Goal: Find specific page/section

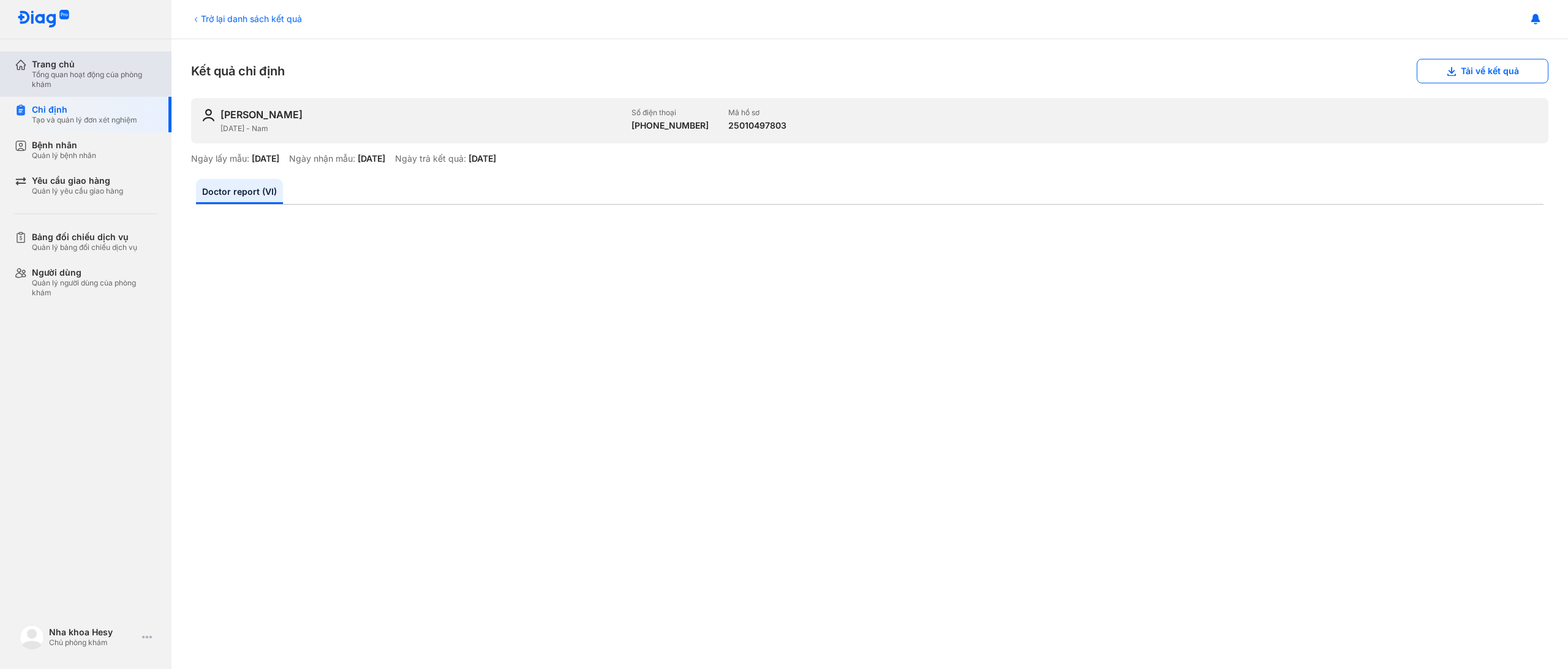
click at [52, 71] on div "Tổng quan hoạt động của phòng khám" at bounding box center [95, 80] width 125 height 20
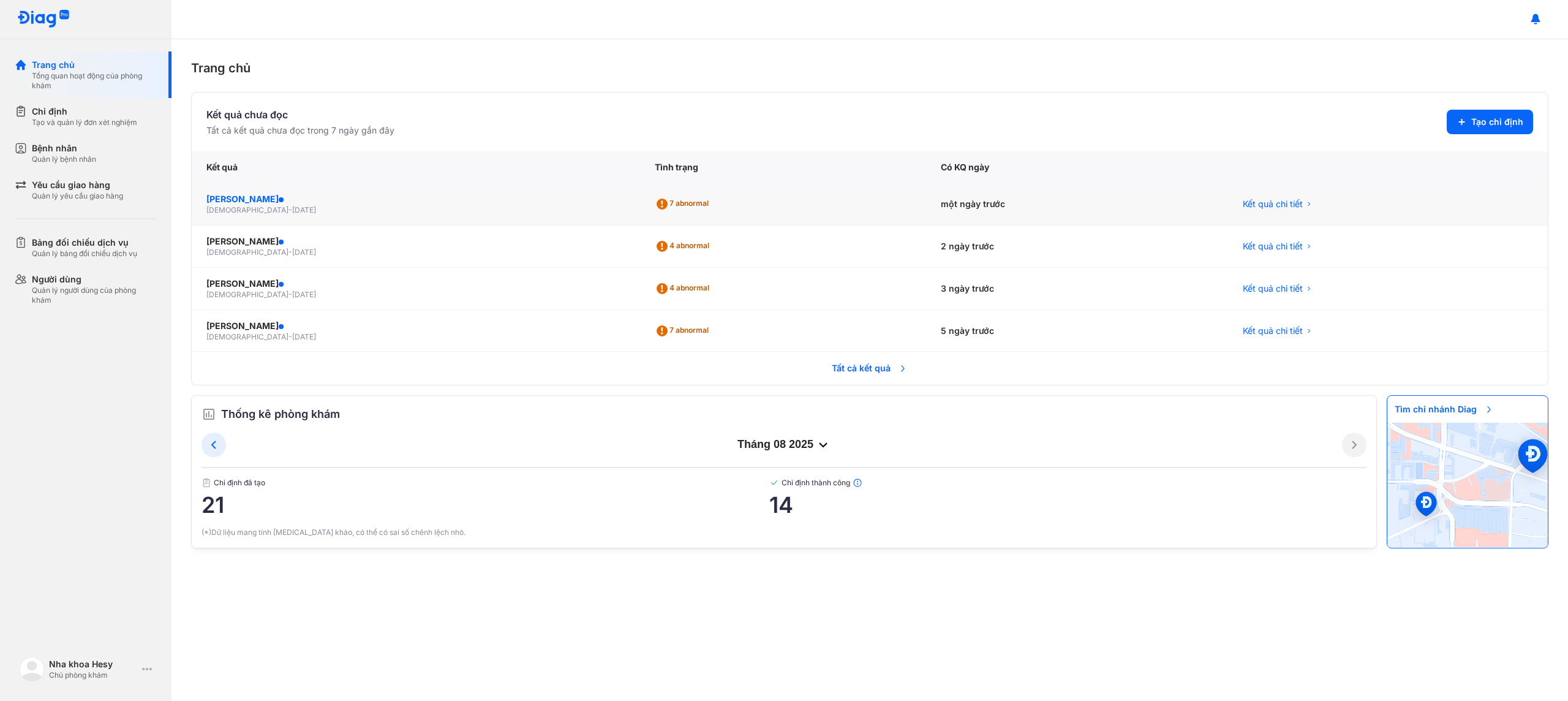
click at [347, 203] on div "[PERSON_NAME]" at bounding box center [416, 199] width 419 height 12
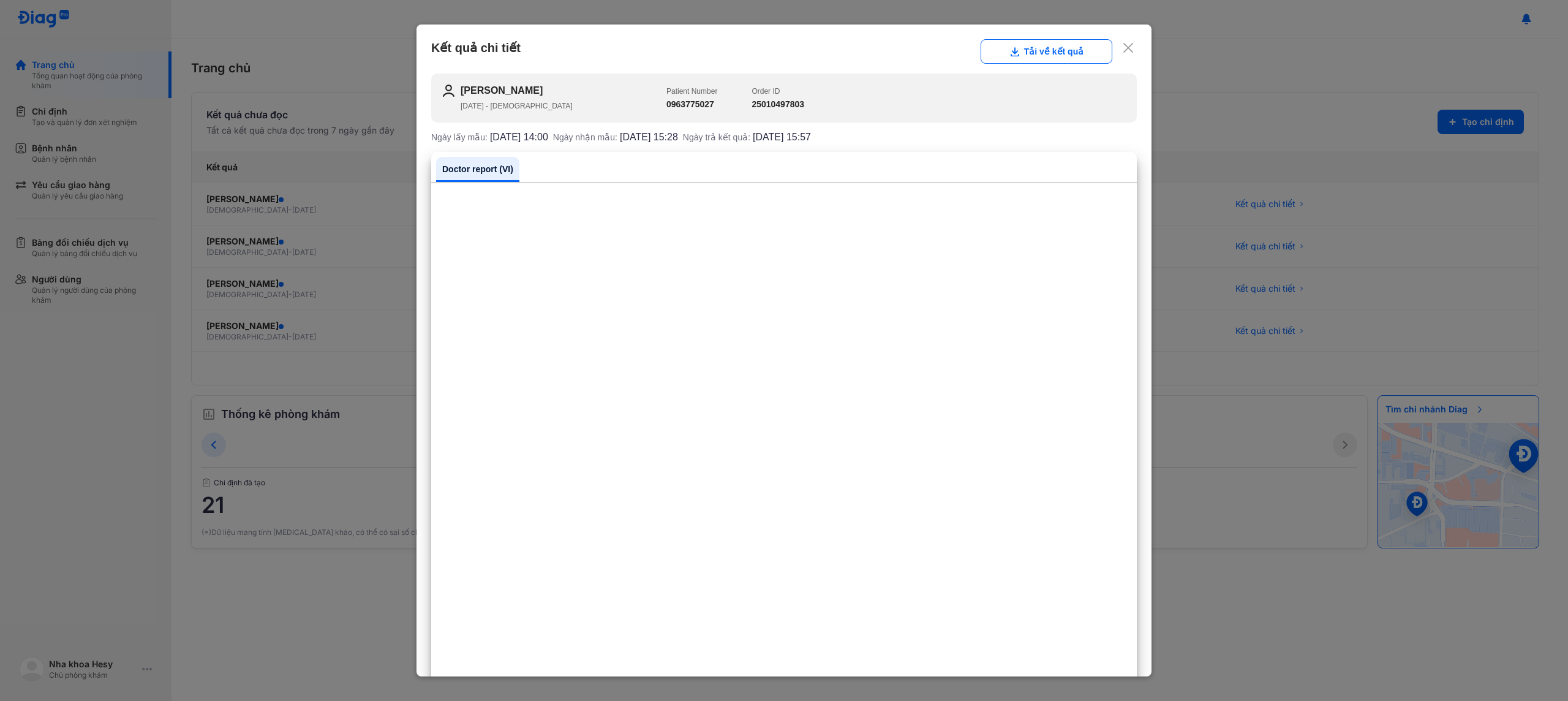
click at [1128, 49] on use at bounding box center [1128, 48] width 10 height 10
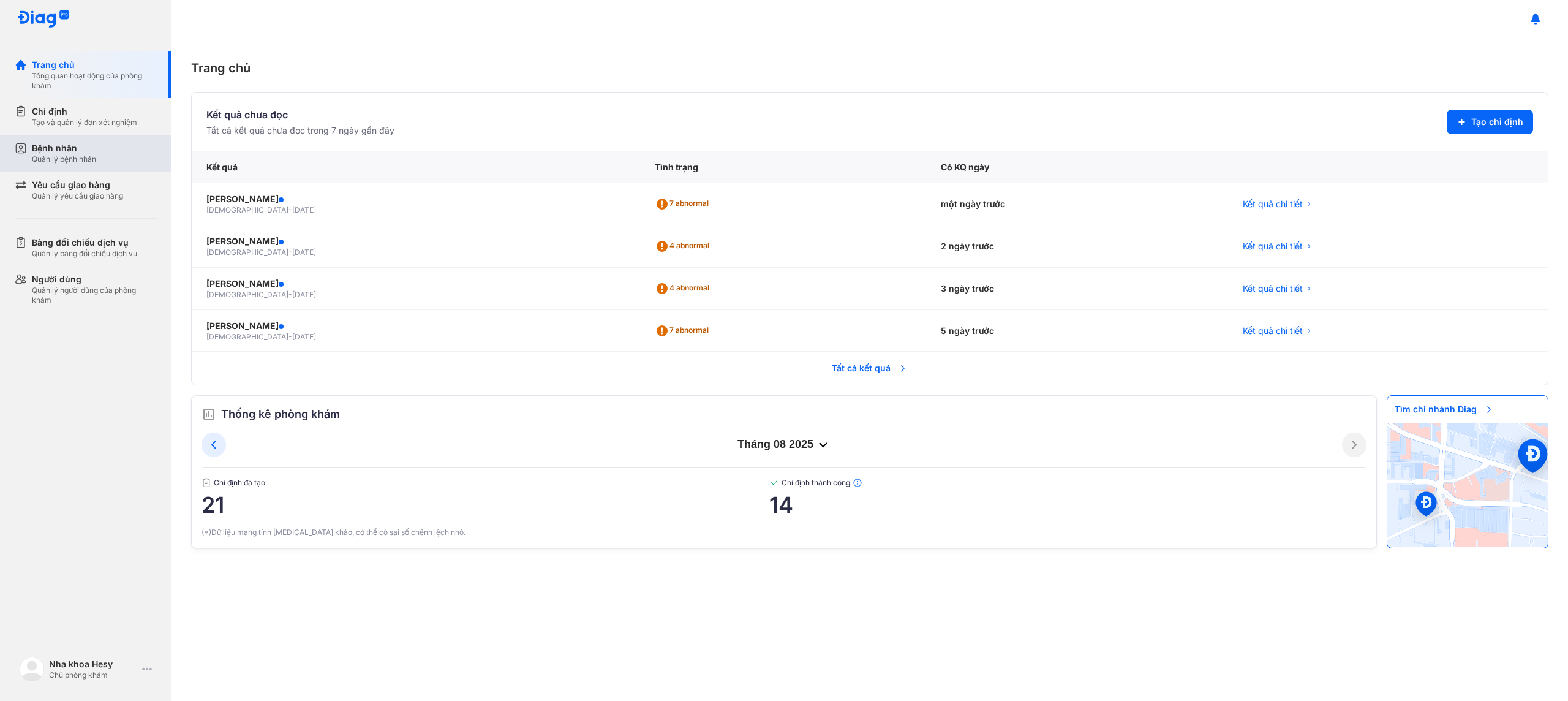
click at [90, 147] on div "Bệnh nhân" at bounding box center [64, 148] width 64 height 12
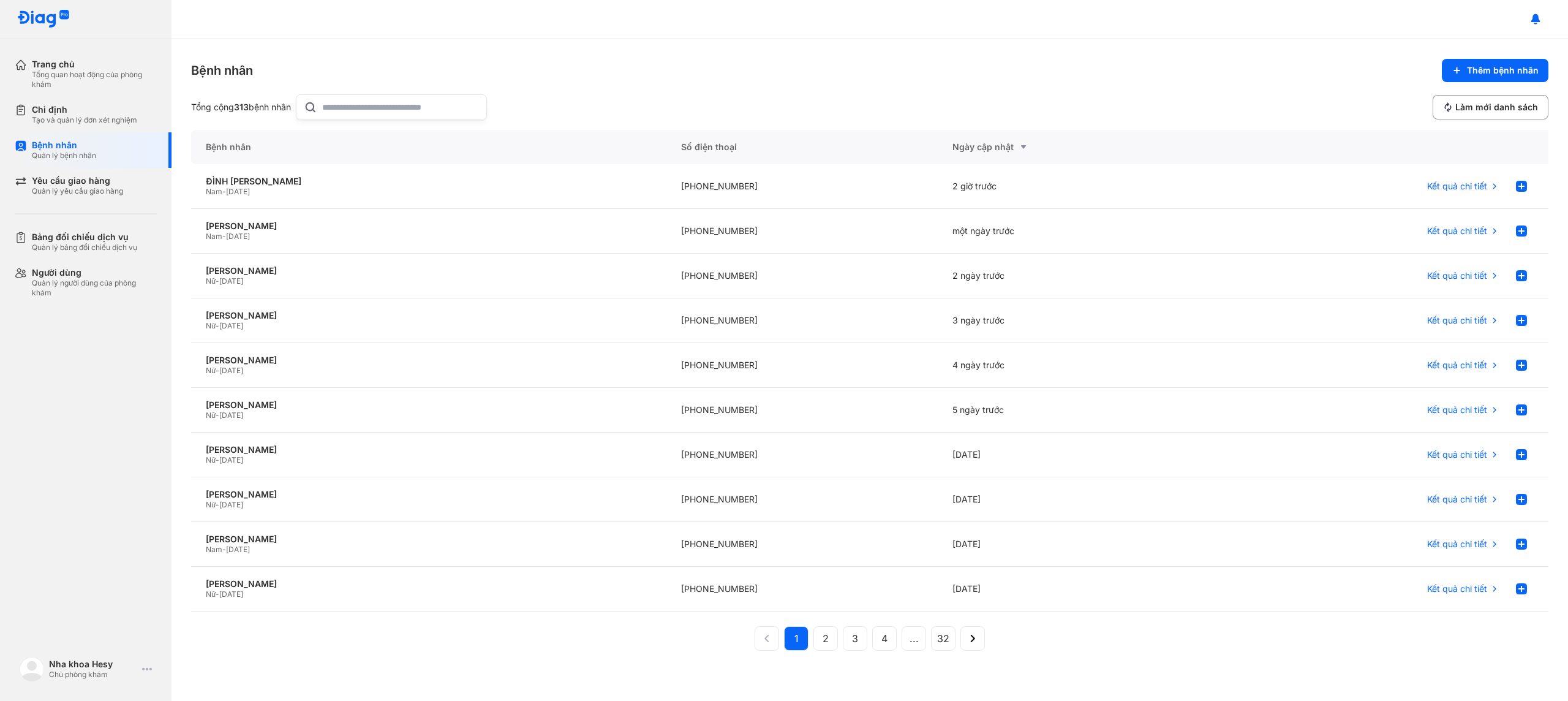
click at [408, 112] on input "text" at bounding box center [400, 107] width 156 height 25
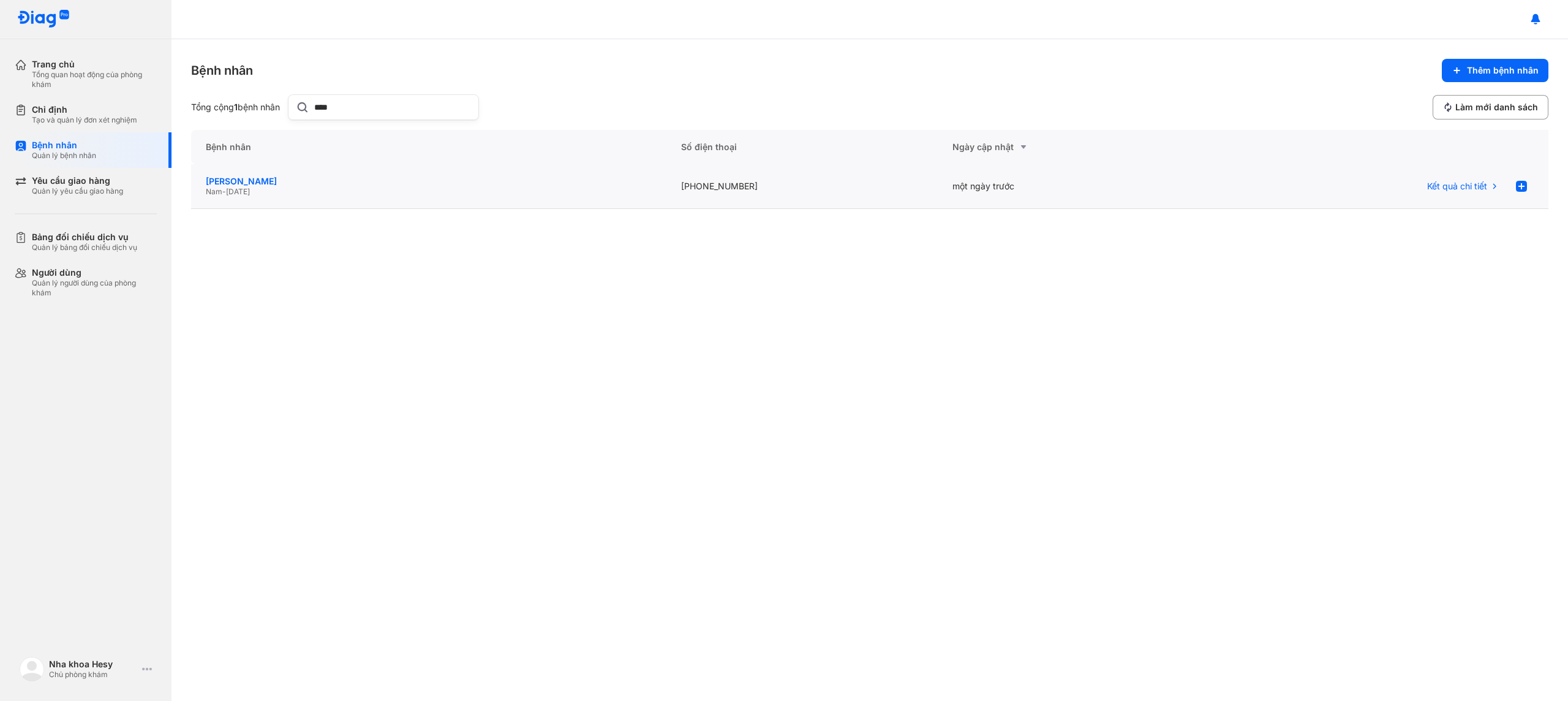
type input "****"
click at [246, 182] on div "[PERSON_NAME]" at bounding box center [428, 180] width 446 height 11
